Goal: Information Seeking & Learning: Check status

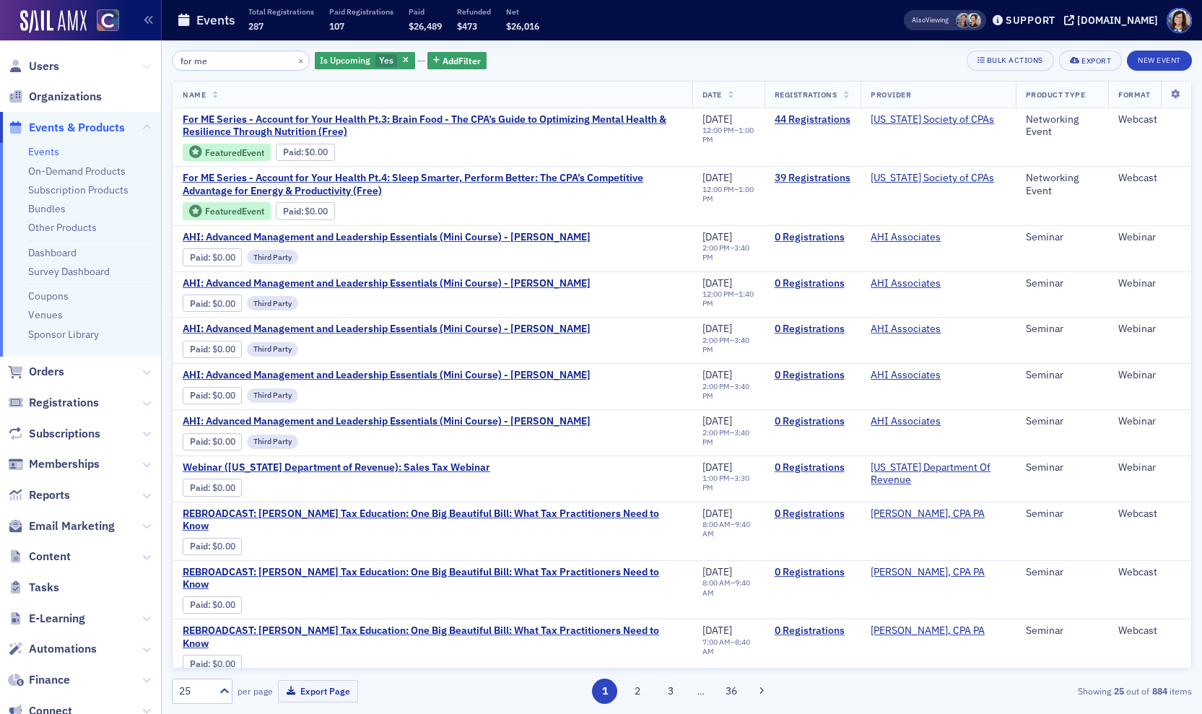
drag, startPoint x: 226, startPoint y: 60, endPoint x: 149, endPoint y: 61, distance: 76.5
click at [149, 61] on div "Users Organizations Events & Products Events On-Demand Products Subscription Pr…" at bounding box center [601, 357] width 1202 height 714
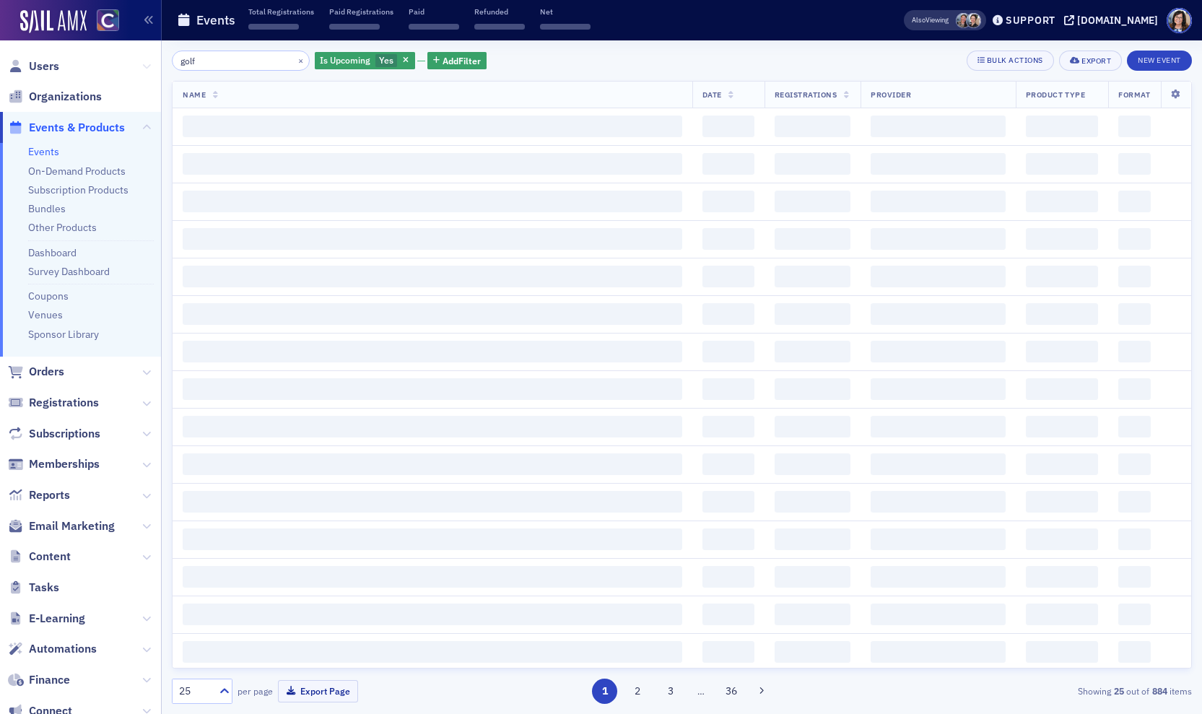
type input "golf"
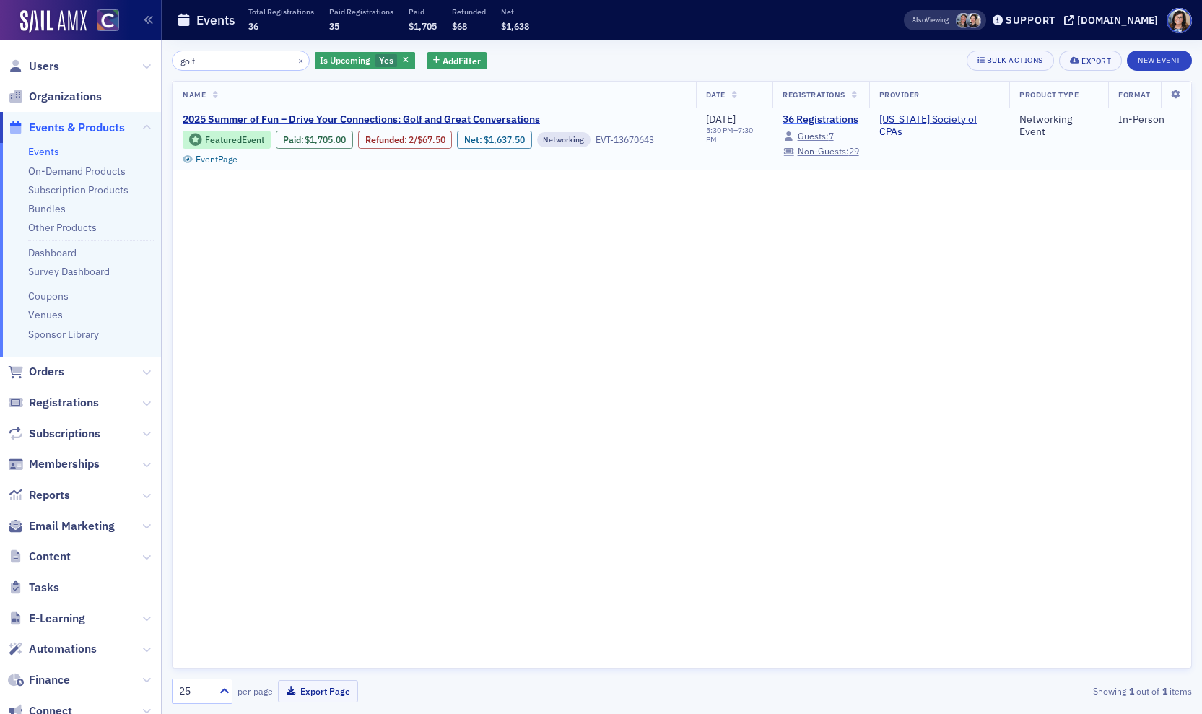
click at [836, 122] on link "36 Registrations" at bounding box center [820, 119] width 77 height 13
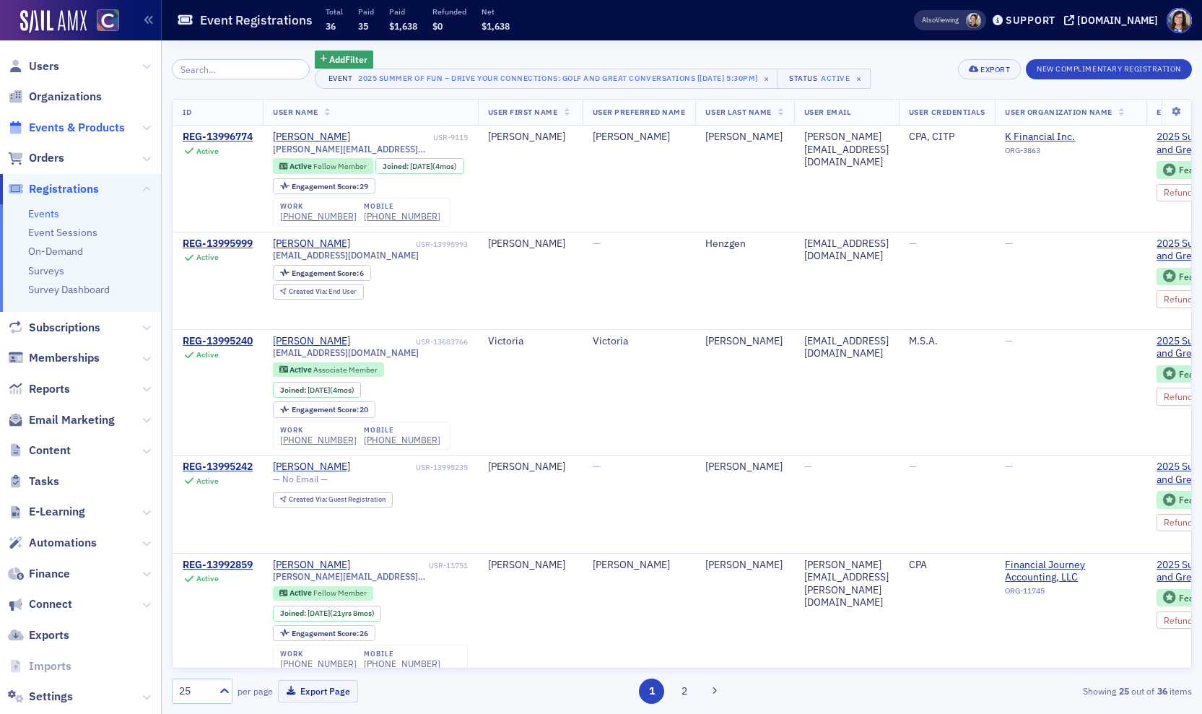
click at [58, 128] on span "Events & Products" at bounding box center [77, 128] width 96 height 16
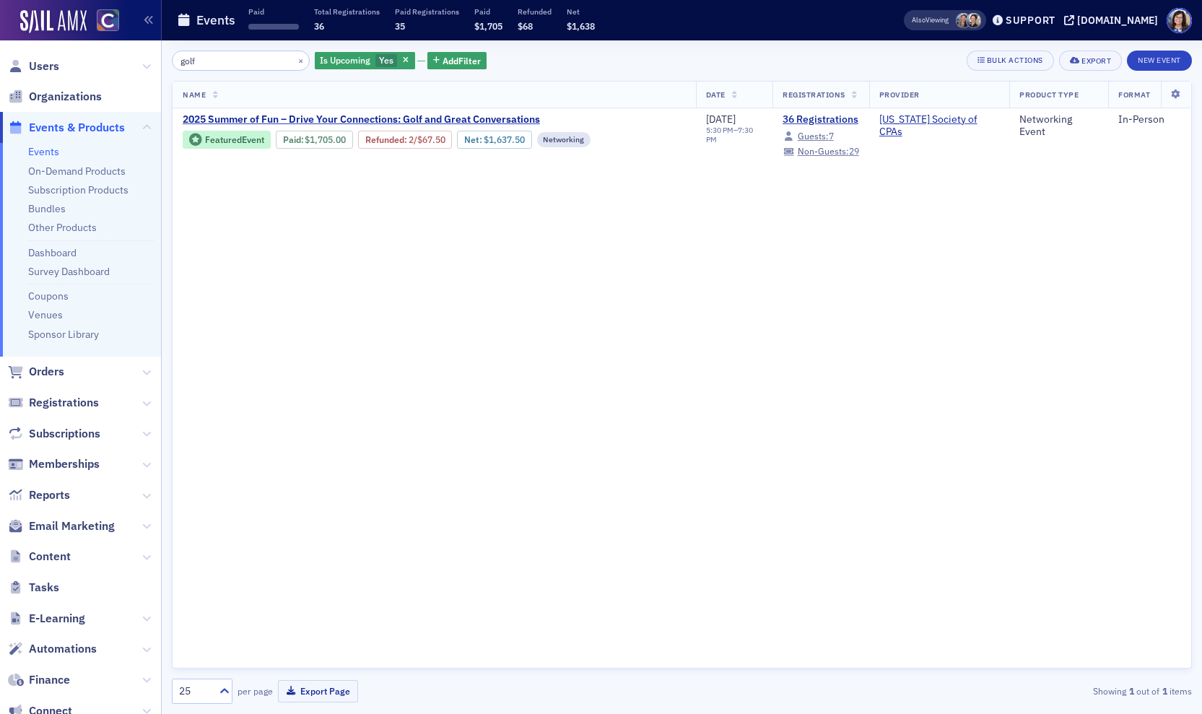
drag, startPoint x: 237, startPoint y: 67, endPoint x: 113, endPoint y: 60, distance: 124.4
click at [113, 60] on div "Users Organizations Events & Products Events On-Demand Products Subscription Pr…" at bounding box center [601, 357] width 1202 height 714
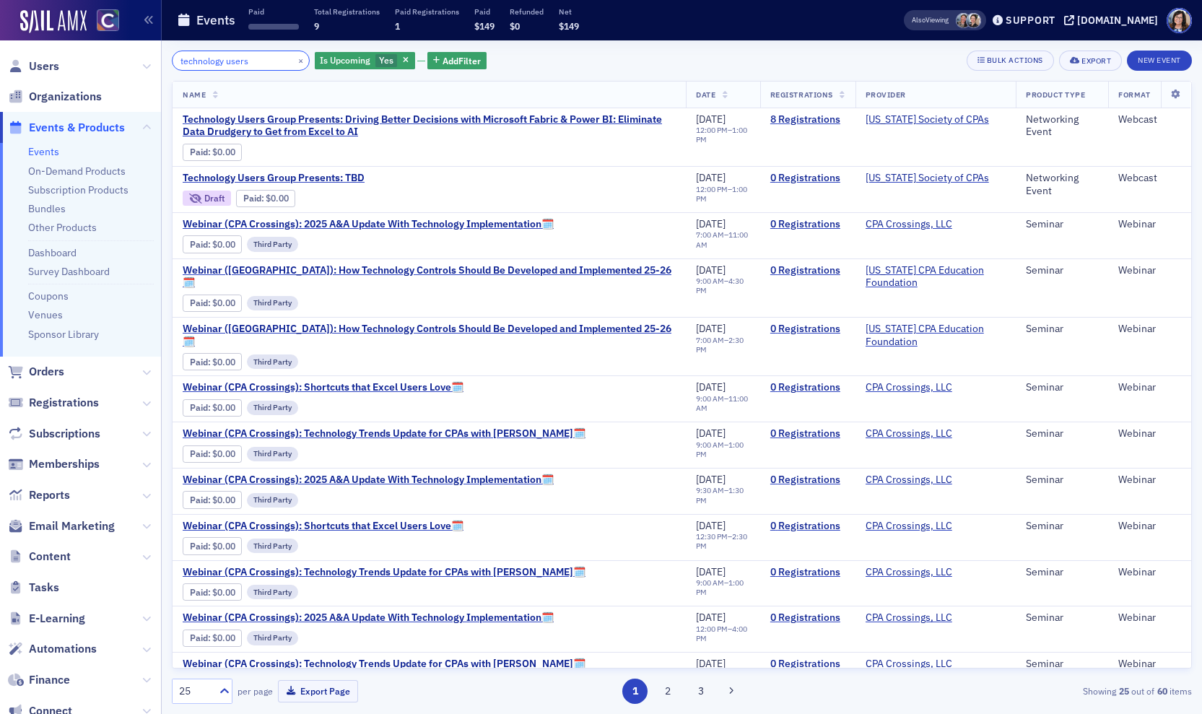
drag, startPoint x: 184, startPoint y: 61, endPoint x: 152, endPoint y: 61, distance: 32.5
click at [152, 61] on div "Users Organizations Events & Products Events On-Demand Products Subscription Pr…" at bounding box center [601, 357] width 1202 height 714
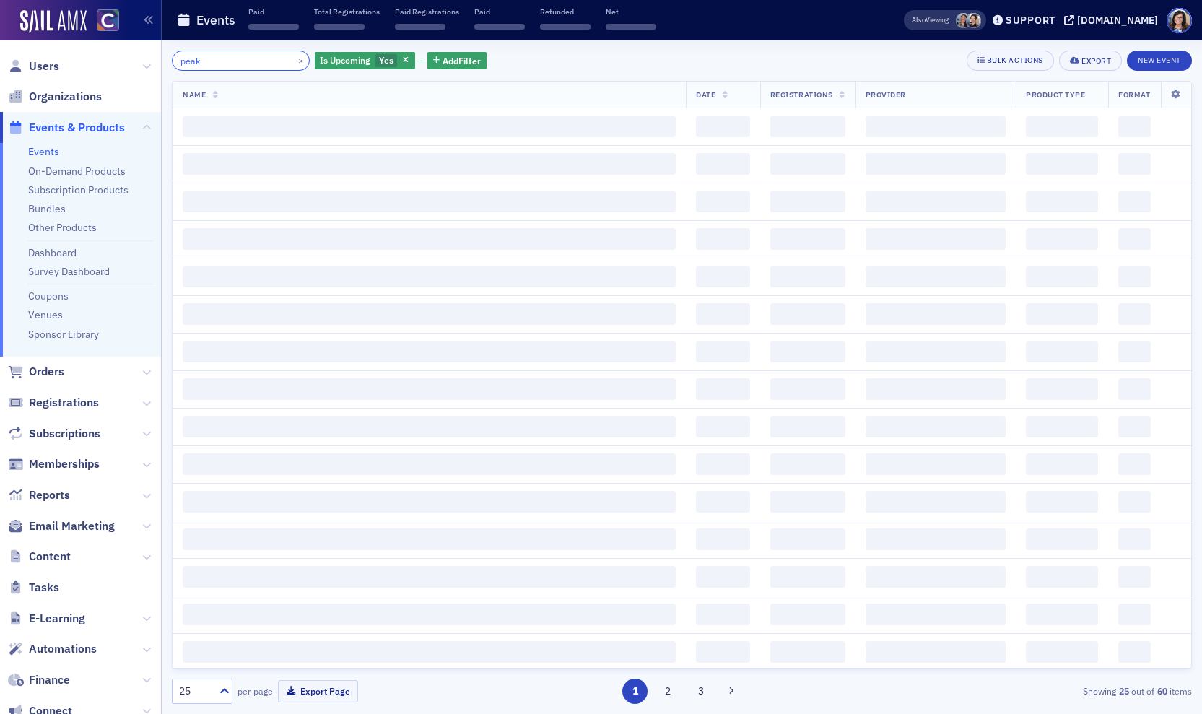
type input "peak"
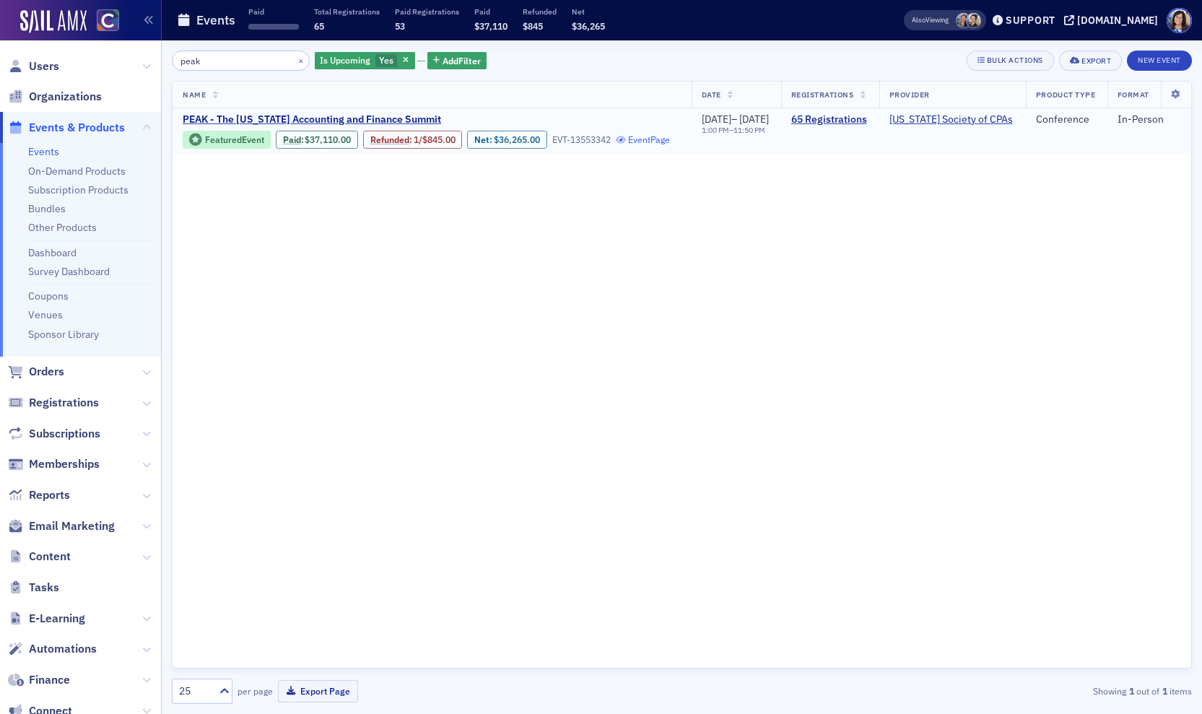
click at [616, 145] on link "Event Page" at bounding box center [643, 139] width 55 height 11
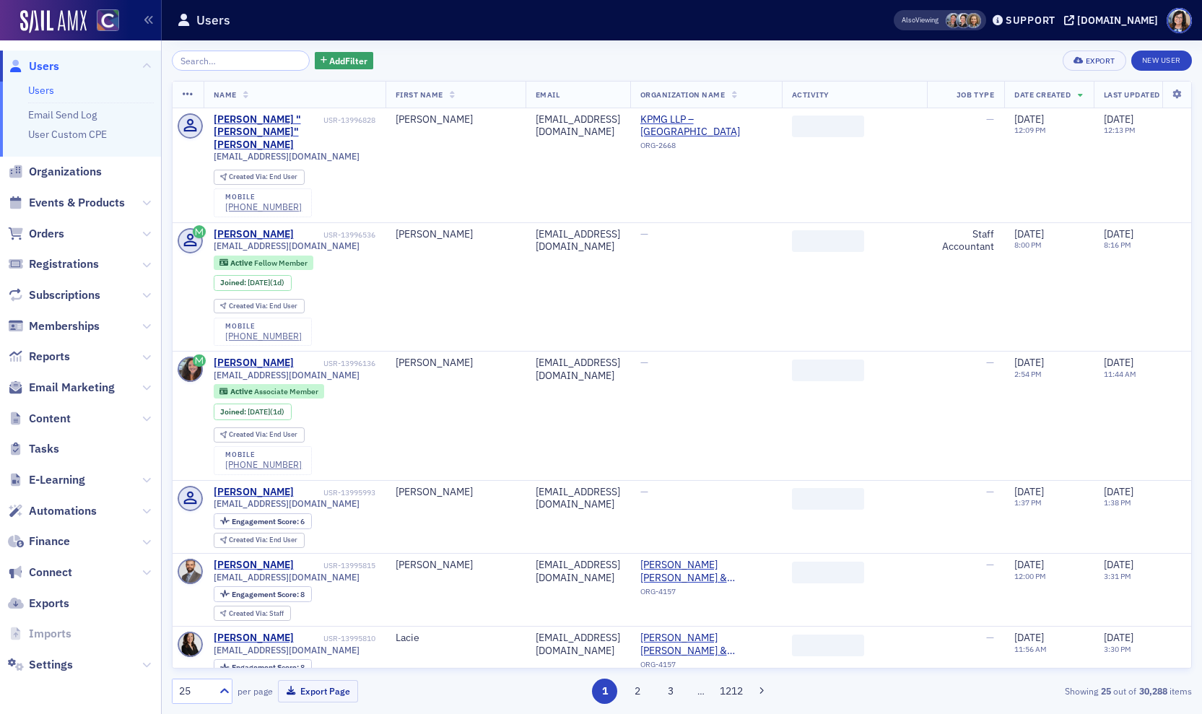
click at [207, 64] on input "search" at bounding box center [241, 61] width 138 height 20
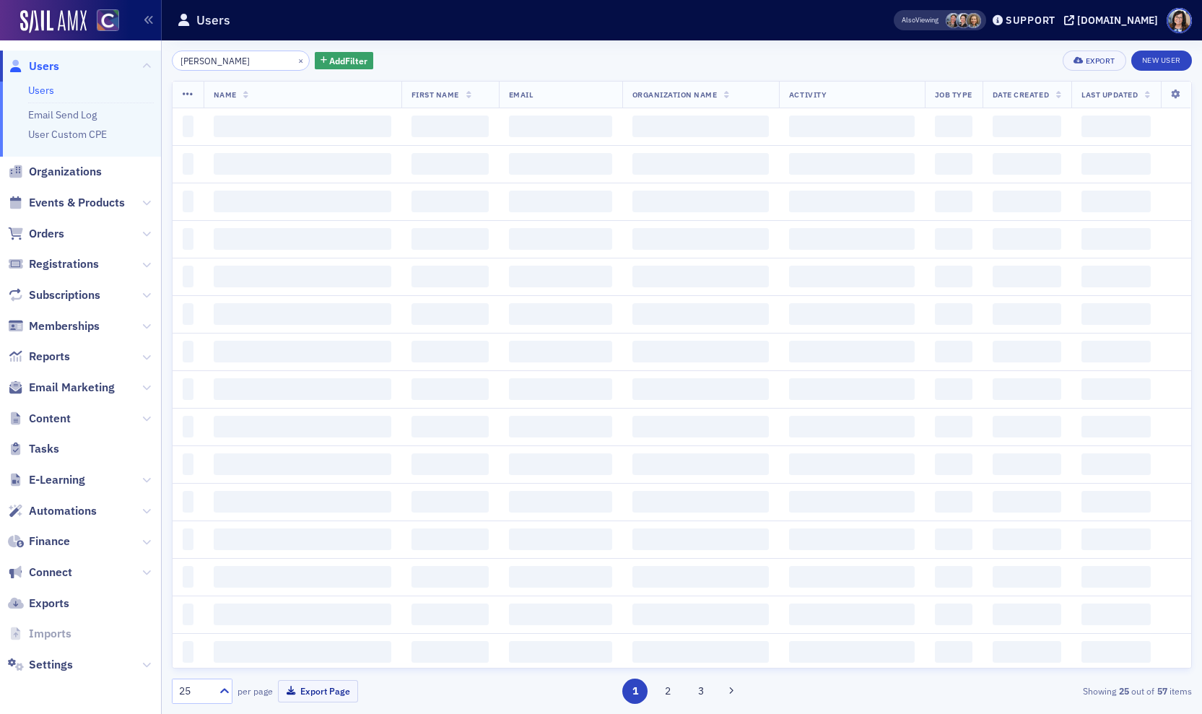
type input "randy watkins"
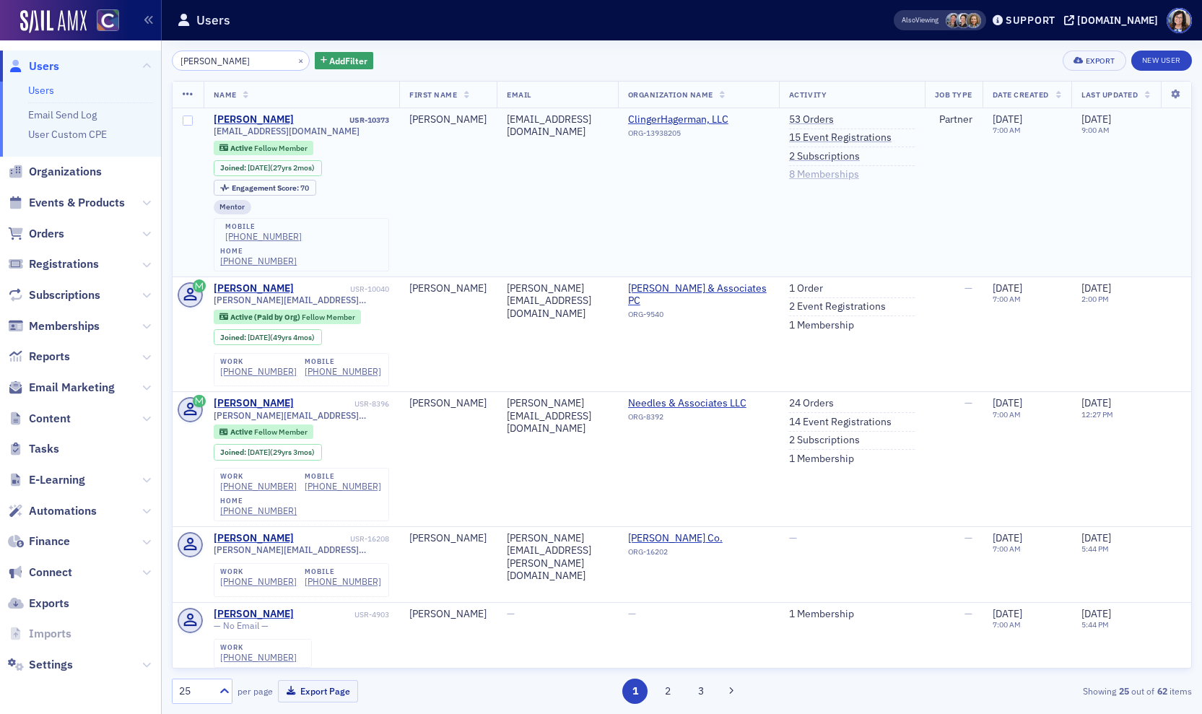
click at [831, 176] on link "8 Memberships" at bounding box center [824, 174] width 70 height 13
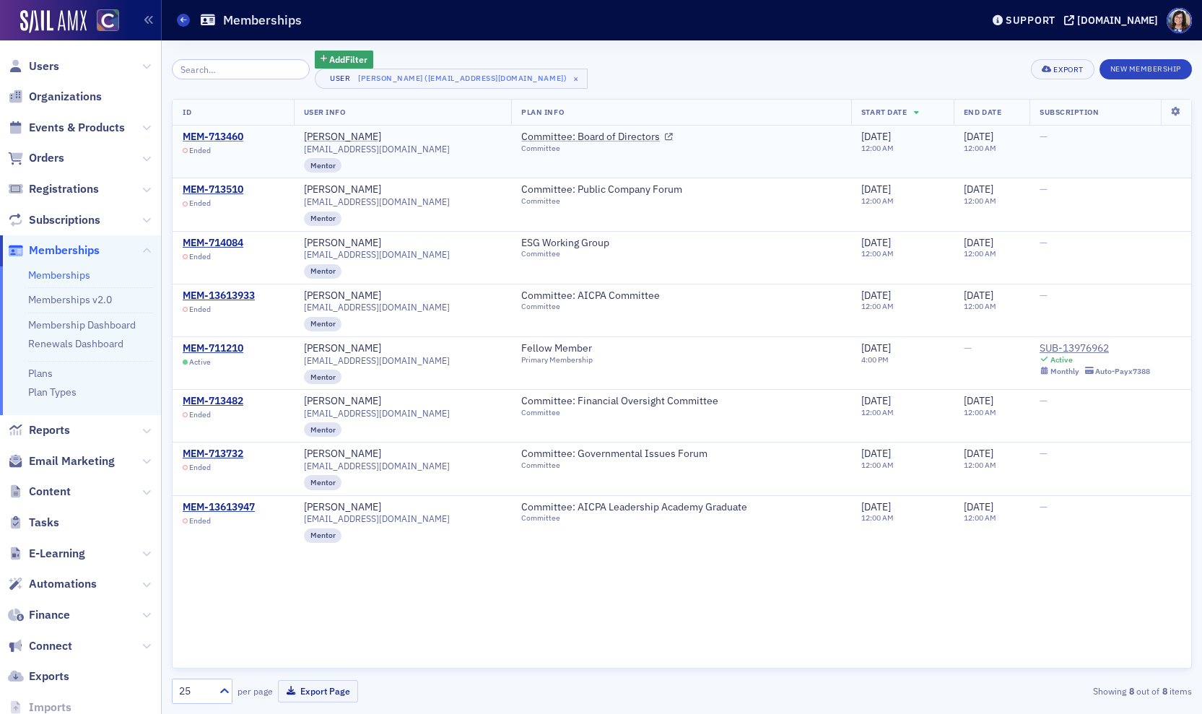
click at [235, 136] on div "MEM-713460" at bounding box center [213, 137] width 61 height 13
